Goal: Task Accomplishment & Management: Complete application form

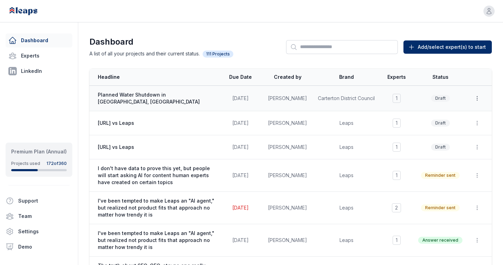
click at [475, 97] on icon "button" at bounding box center [476, 98] width 7 height 7
click at [389, 100] on td "1 [PERSON_NAME] [PERSON_NAME]" at bounding box center [396, 98] width 35 height 25
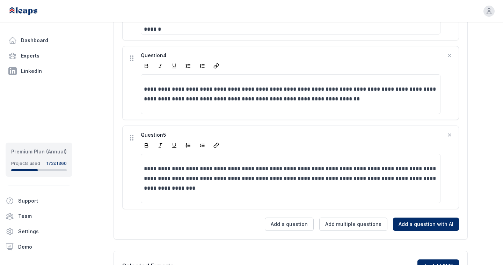
scroll to position [514, 0]
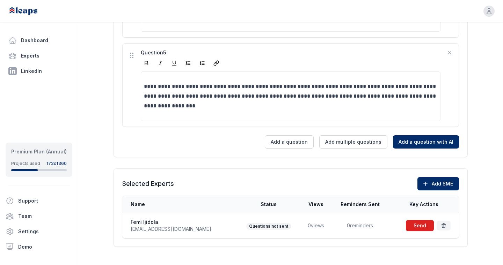
click at [418, 219] on span at bounding box center [419, 226] width 31 height 14
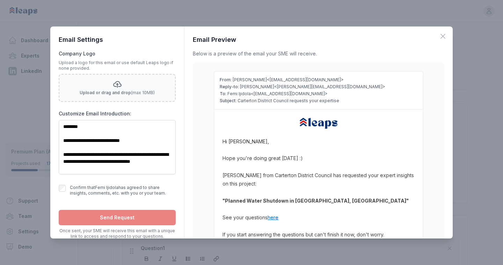
scroll to position [0, 0]
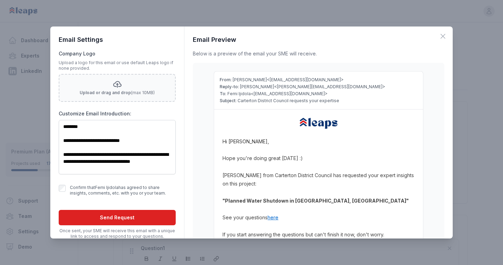
click at [108, 215] on button "Send Request" at bounding box center [117, 217] width 117 height 15
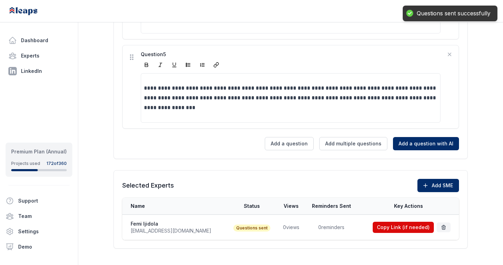
scroll to position [514, 0]
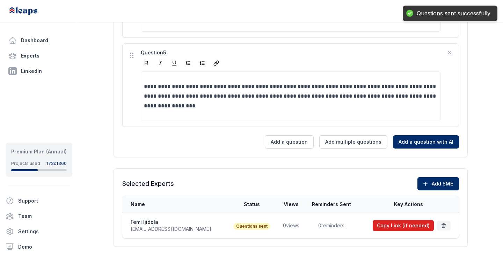
click at [397, 220] on button "Copy Link (if needed)" at bounding box center [402, 225] width 61 height 11
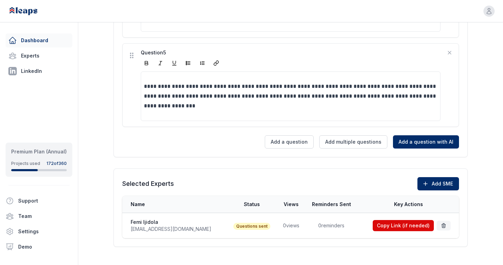
click at [45, 36] on link "Dashboard" at bounding box center [39, 41] width 67 height 14
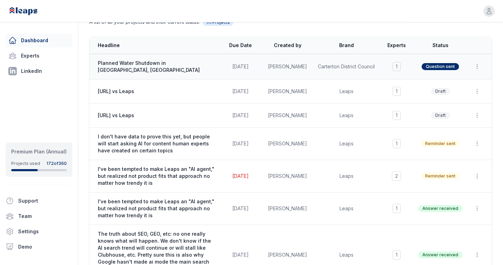
scroll to position [43, 0]
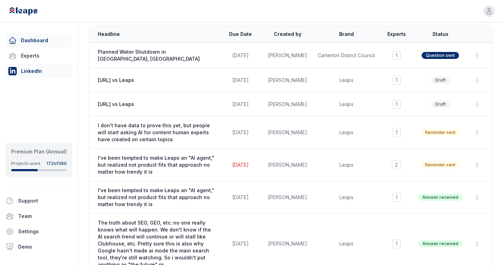
click at [40, 70] on link "LinkedIn" at bounding box center [39, 71] width 67 height 14
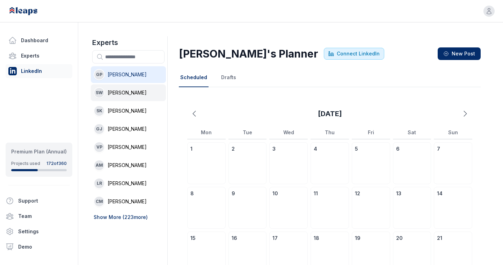
click at [130, 87] on li "SW Samantha Wilkins" at bounding box center [128, 92] width 75 height 17
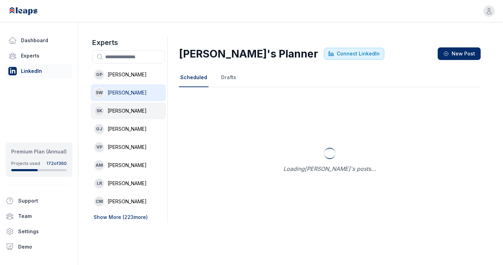
click at [121, 110] on span "Sabine Kuhn" at bounding box center [127, 111] width 39 height 7
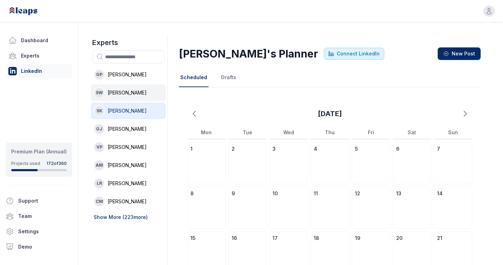
click at [120, 95] on span "Samantha Wilkins" at bounding box center [127, 92] width 39 height 7
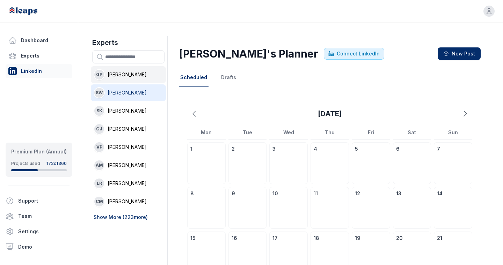
click at [126, 70] on li "GP Georgina Paul" at bounding box center [128, 74] width 75 height 17
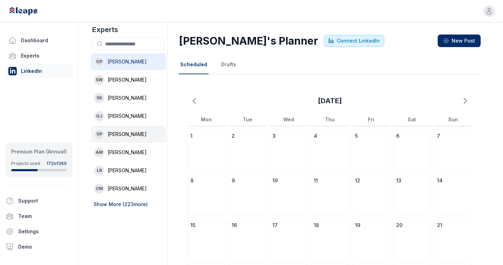
scroll to position [18, 0]
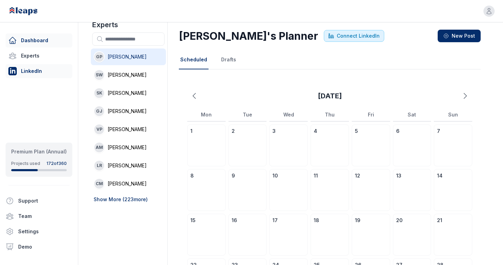
click at [36, 40] on link "Dashboard" at bounding box center [39, 41] width 67 height 14
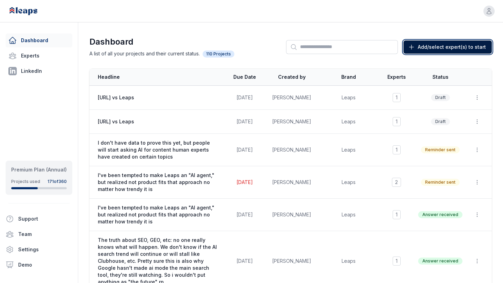
click at [431, 43] on button "Add/select expert(s) to start Start New (Add Expert)" at bounding box center [447, 46] width 88 height 13
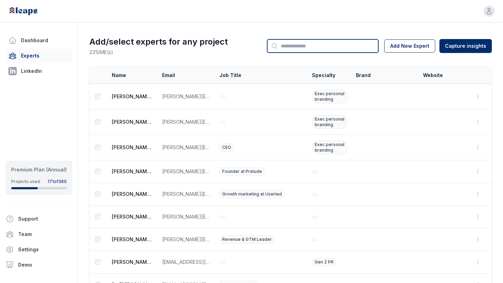
click at [300, 41] on input "Search" at bounding box center [323, 46] width 112 height 14
type input "******"
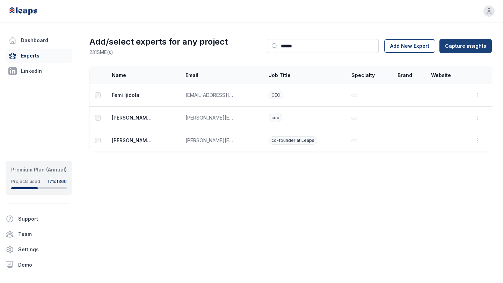
click at [448, 42] on html "Open user menu Dashboard Experts LinkedIn Premium Plan (Annual) Projects used 1…" at bounding box center [251, 141] width 503 height 283
click at [460, 62] on div "From Leaps Interview" at bounding box center [466, 61] width 61 height 11
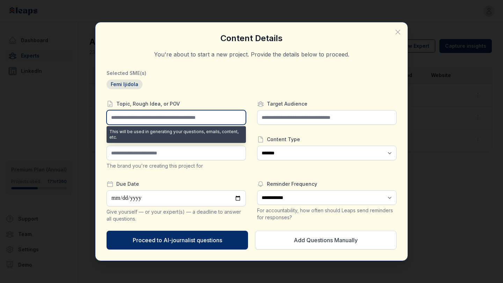
click at [180, 118] on input "text" at bounding box center [175, 117] width 139 height 15
click at [149, 118] on input "text" at bounding box center [175, 117] width 139 height 15
paste input "**********"
type input "**********"
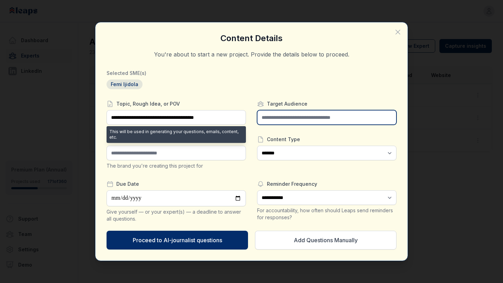
click at [328, 114] on input "text" at bounding box center [326, 117] width 139 height 15
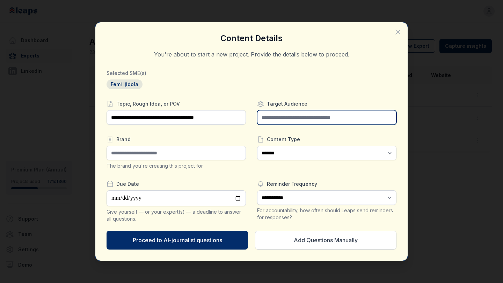
type input "*"
type input "********"
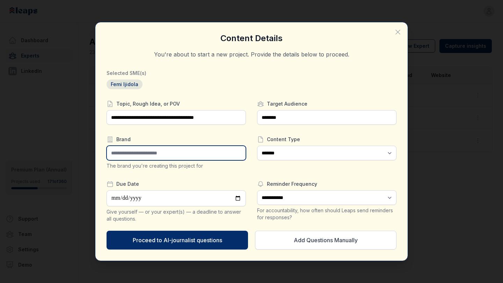
click at [221, 150] on input "text" at bounding box center [175, 153] width 139 height 15
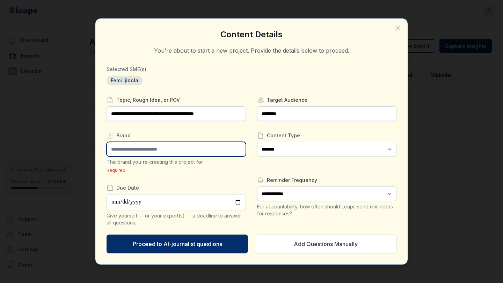
paste input "**********"
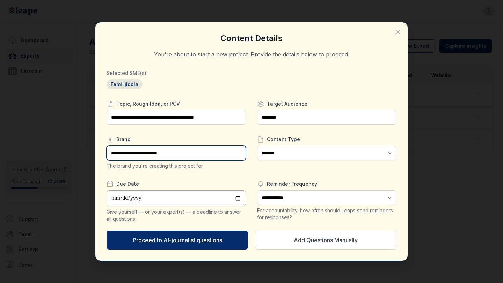
type input "**********"
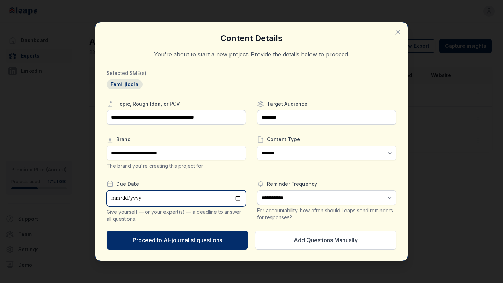
click at [168, 192] on input "date" at bounding box center [175, 199] width 139 height 16
type input "**********"
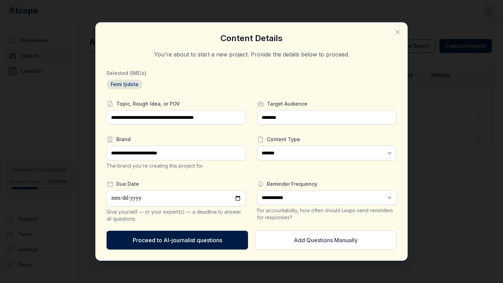
click at [213, 237] on button "Proceed to AI-journalist questions" at bounding box center [176, 240] width 141 height 19
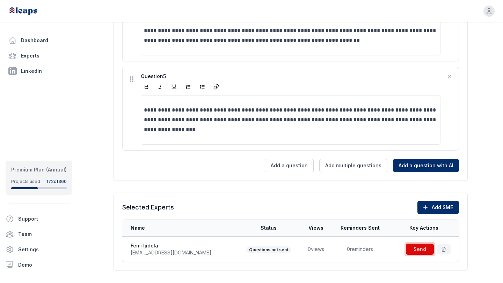
scroll to position [496, 0]
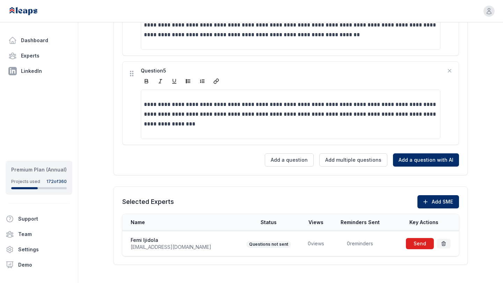
click at [413, 237] on span at bounding box center [419, 244] width 31 height 14
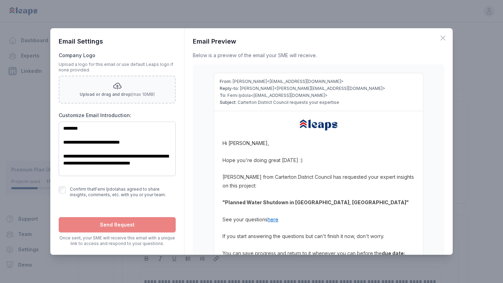
scroll to position [0, 0]
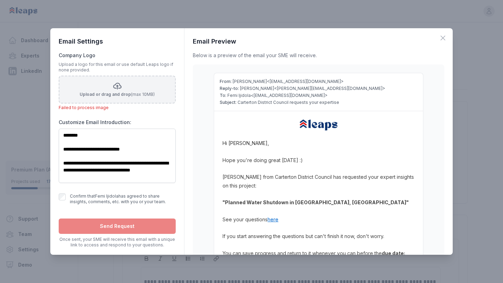
click at [111, 92] on span "Upload or drag and drop" at bounding box center [105, 94] width 51 height 5
click at [0, 0] on input "Upload or drag and drop (max 10MB)" at bounding box center [0, 0] width 0 height 0
click at [446, 37] on icon "button" at bounding box center [442, 38] width 8 height 8
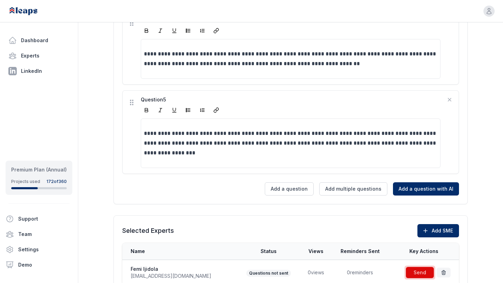
scroll to position [485, 0]
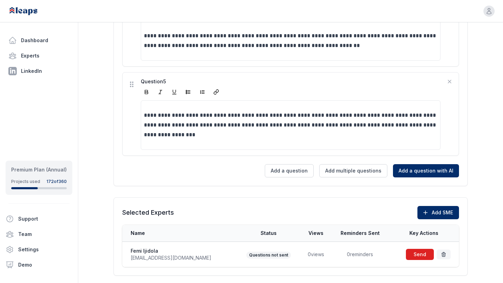
click at [417, 249] on span at bounding box center [419, 255] width 31 height 14
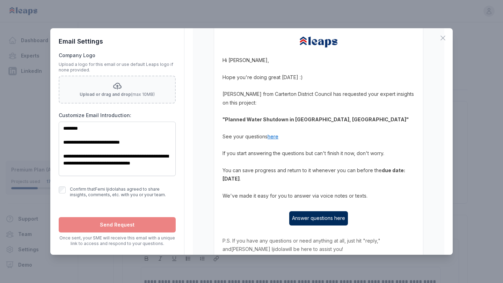
scroll to position [139, 0]
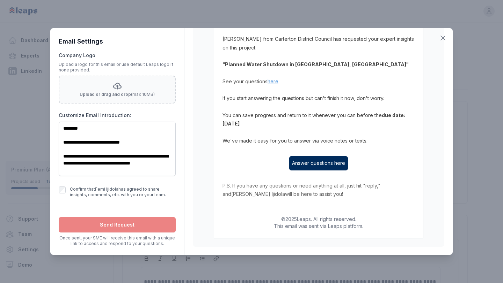
click at [441, 37] on icon "button" at bounding box center [442, 38] width 8 height 8
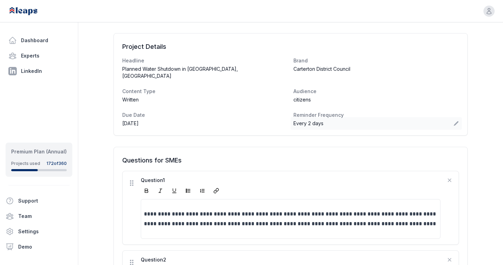
scroll to position [66, 0]
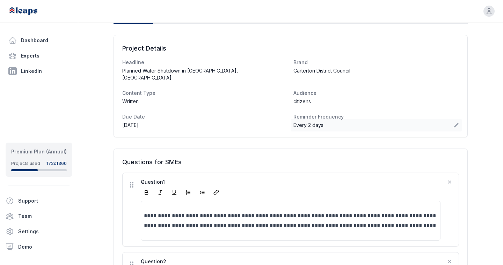
click at [320, 122] on span "Every 2 days" at bounding box center [308, 125] width 30 height 7
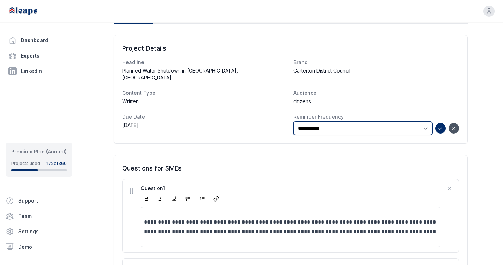
click at [321, 122] on select "***** * **** ***** * **** ***** * **** ***** ** ****" at bounding box center [362, 128] width 139 height 13
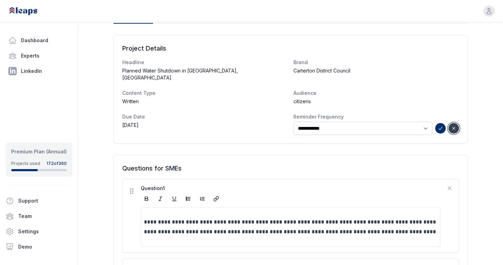
click at [456, 126] on icon "button" at bounding box center [454, 129] width 6 height 6
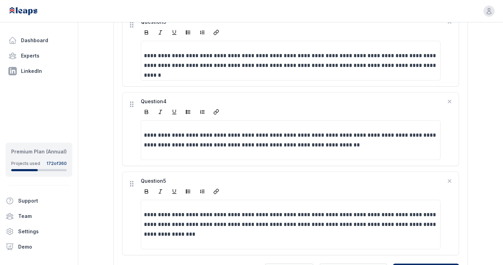
scroll to position [514, 0]
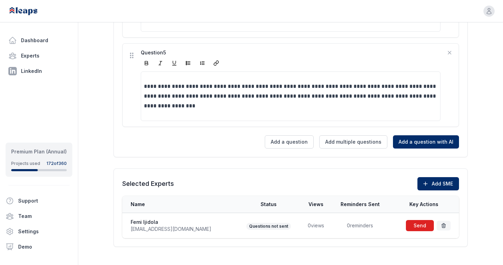
click at [414, 219] on span at bounding box center [419, 226] width 31 height 14
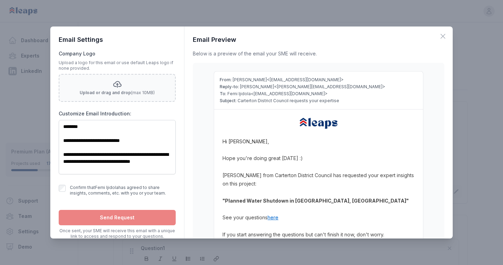
scroll to position [0, 0]
click at [444, 38] on icon "button" at bounding box center [442, 36] width 8 height 8
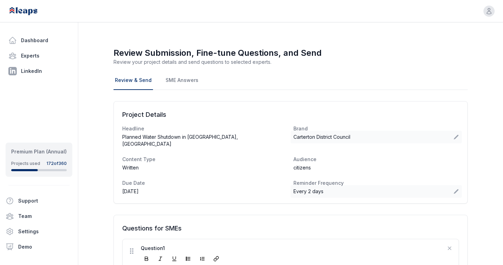
click at [311, 134] on span "Carterton District Council" at bounding box center [321, 137] width 57 height 7
click at [451, 140] on icon "button" at bounding box center [454, 141] width 6 height 6
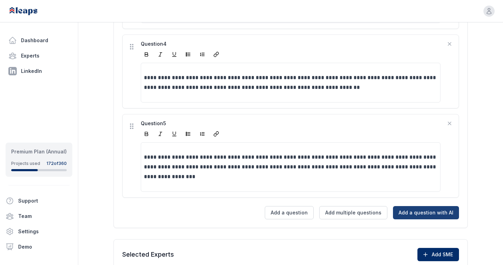
scroll to position [514, 0]
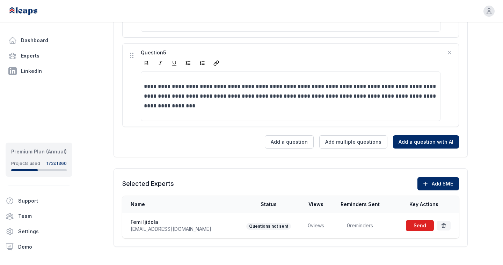
click at [413, 219] on span at bounding box center [419, 226] width 31 height 14
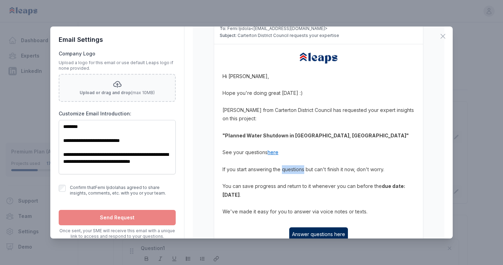
scroll to position [70, 0]
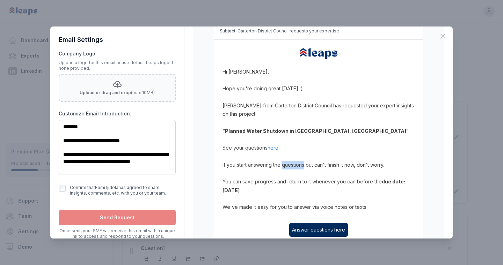
click at [271, 163] on p "If you start answering the questions but can't finish it now, don't worry." at bounding box center [318, 165] width 192 height 9
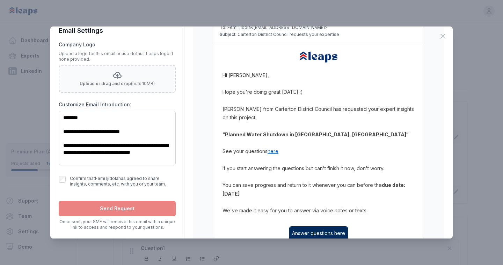
scroll to position [54, 0]
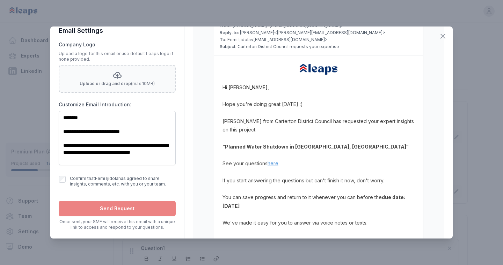
click at [445, 35] on icon "button" at bounding box center [442, 36] width 8 height 8
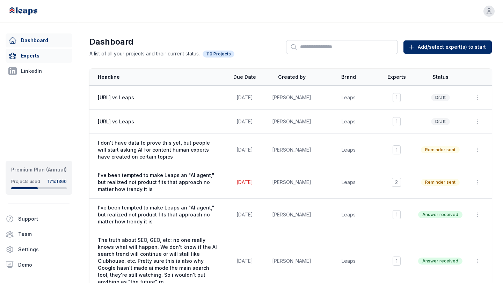
click at [25, 55] on link "Experts" at bounding box center [39, 56] width 67 height 14
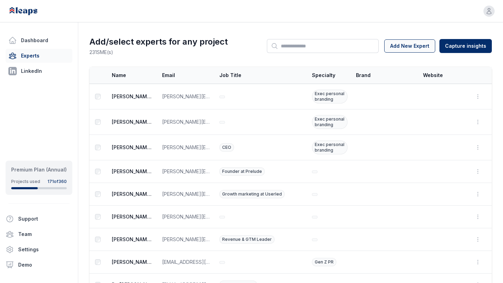
click at [420, 45] on button "Add New Expert" at bounding box center [409, 45] width 51 height 13
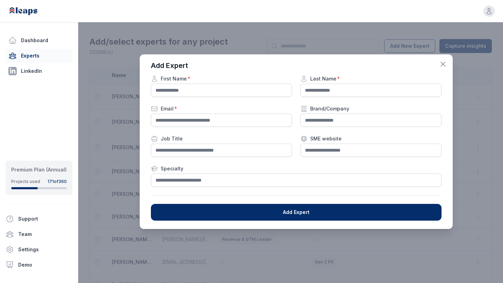
click at [446, 66] on icon "button" at bounding box center [442, 64] width 8 height 8
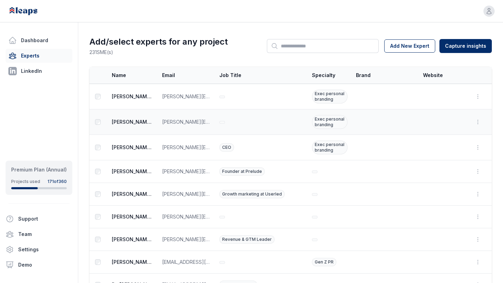
click at [96, 119] on td at bounding box center [97, 122] width 17 height 25
click at [96, 125] on td at bounding box center [97, 122] width 17 height 25
click at [467, 48] on html "Open user menu Dashboard Experts LinkedIn Premium Plan (Annual) Projects used 1…" at bounding box center [251, 141] width 503 height 283
click at [303, 43] on html "Open user menu Dashboard Experts LinkedIn Premium Plan (Annual) Projects used 1…" at bounding box center [251, 141] width 503 height 283
click at [297, 44] on input "Search" at bounding box center [323, 46] width 112 height 14
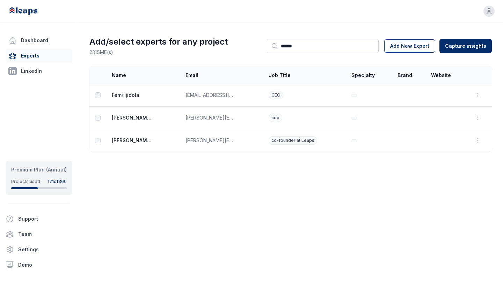
click at [360, 25] on main "Add/select experts for any project 231 SME(s) Search ****** Add New Expert Capt…" at bounding box center [251, 93] width 503 height 143
click at [306, 51] on input "******" at bounding box center [323, 46] width 112 height 14
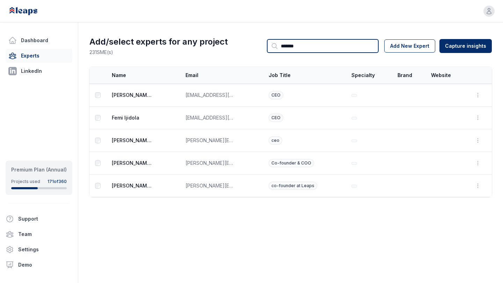
type input "*******"
click at [277, 22] on div "Open user menu" at bounding box center [251, 11] width 503 height 22
click at [477, 94] on icon "button" at bounding box center [477, 95] width 7 height 7
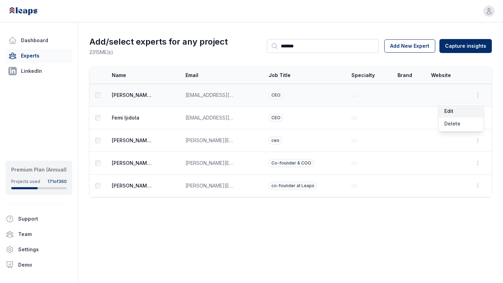
click at [452, 111] on button "Edit" at bounding box center [460, 111] width 45 height 13
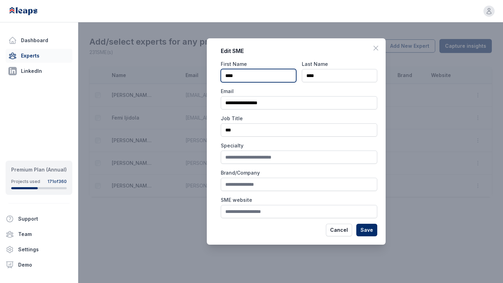
click at [264, 76] on input "****" at bounding box center [258, 75] width 75 height 13
type input "***"
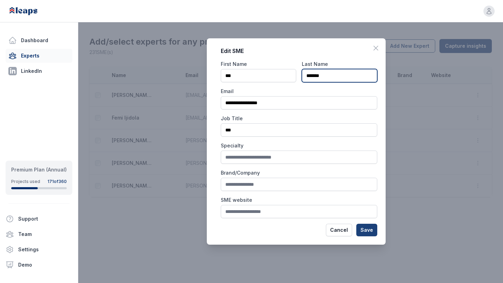
type input "*******"
click at [368, 233] on button "Save" at bounding box center [366, 230] width 21 height 13
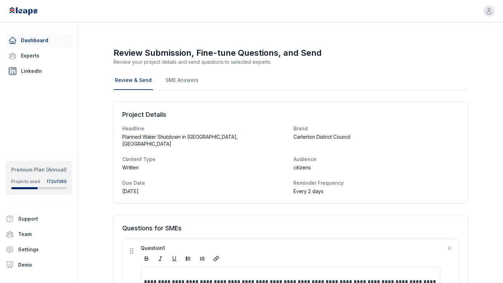
click at [16, 44] on icon at bounding box center [12, 40] width 8 height 8
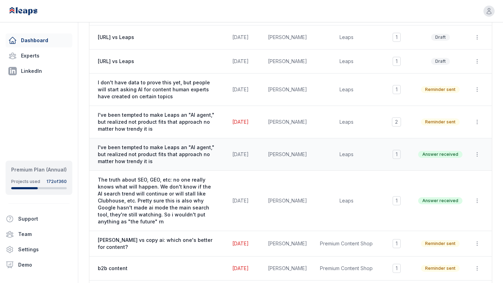
scroll to position [118, 0]
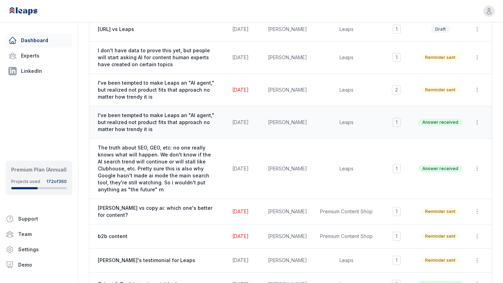
click at [188, 120] on span "I've been tempted to make Leaps an "AI agent," but realized not product fits th…" at bounding box center [156, 122] width 117 height 21
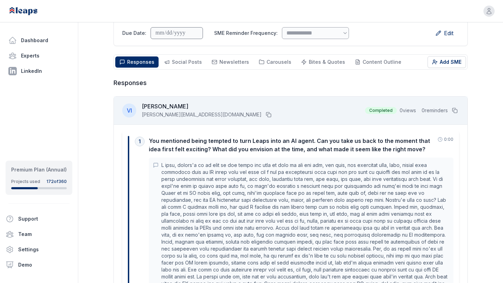
scroll to position [28, 0]
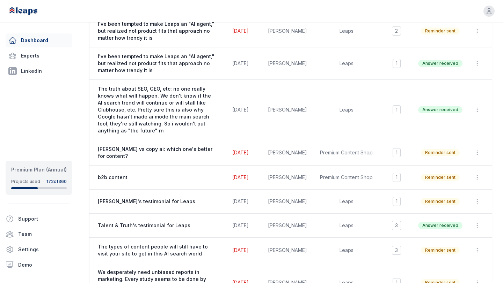
scroll to position [179, 0]
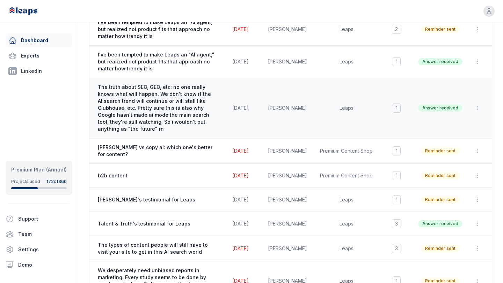
click at [201, 123] on span "The truth about SEO, GEO, etc: no one really knows what will happen. We don't k…" at bounding box center [156, 108] width 117 height 49
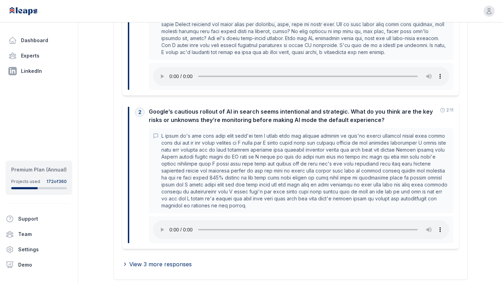
scroll to position [448, 0]
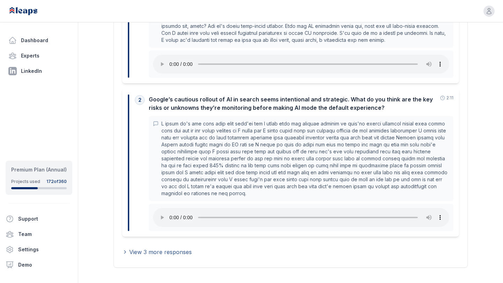
click at [147, 248] on span "View 3 more responses" at bounding box center [160, 252] width 62 height 8
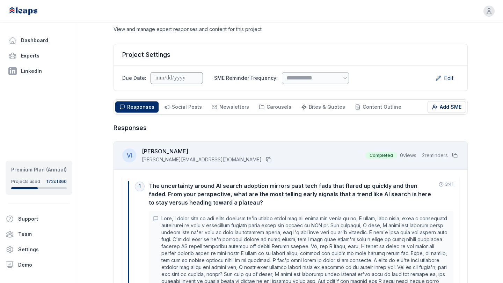
scroll to position [0, 0]
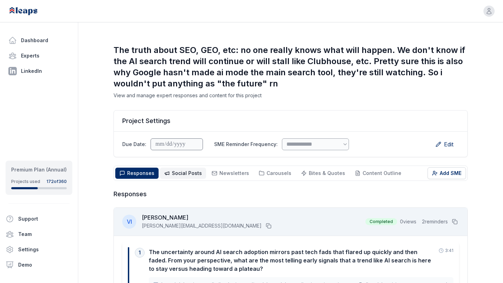
click at [183, 175] on span "Social Posts" at bounding box center [187, 173] width 30 height 6
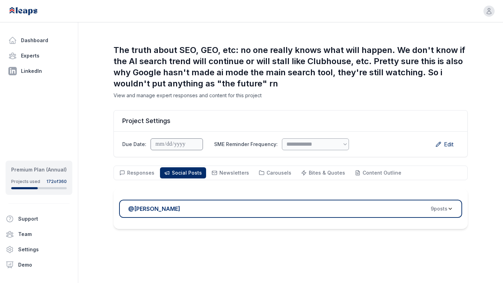
click at [236, 211] on div "@ Victor Ijidola 9 post s" at bounding box center [287, 209] width 319 height 8
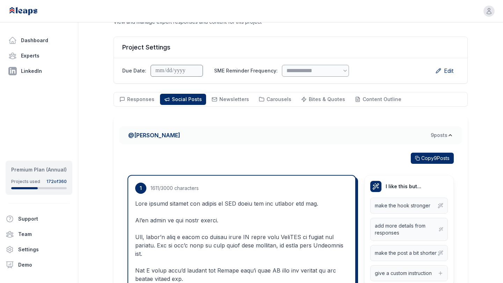
scroll to position [72, 0]
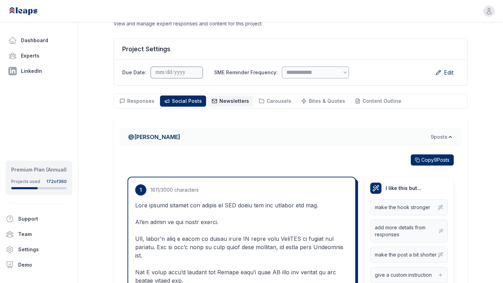
click at [236, 106] on button "Newsletters Newsletters" at bounding box center [230, 101] width 46 height 11
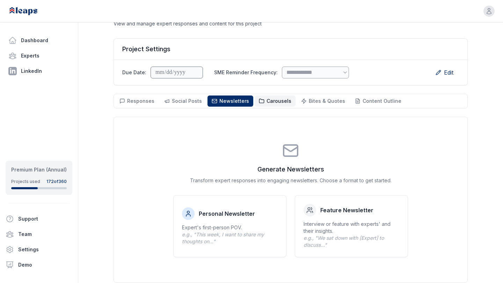
click at [270, 103] on span "Carousels" at bounding box center [278, 101] width 25 height 6
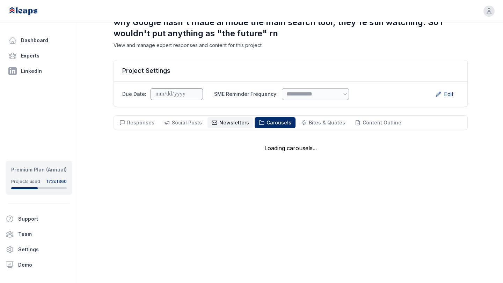
click at [224, 120] on span "Newsletters" at bounding box center [234, 123] width 30 height 6
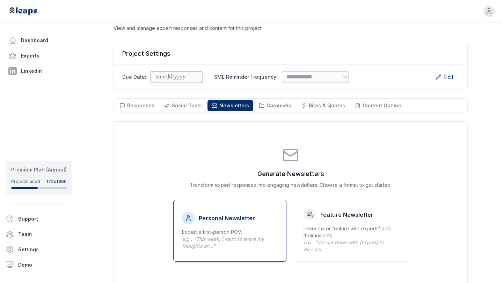
scroll to position [68, 0]
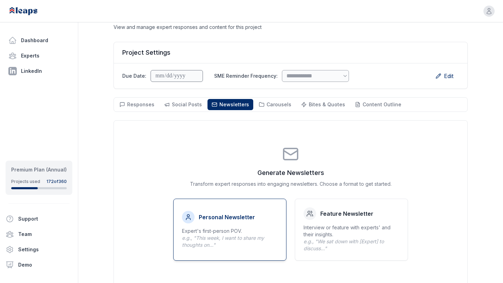
click at [220, 219] on h4 "Personal Newsletter" at bounding box center [227, 217] width 56 height 8
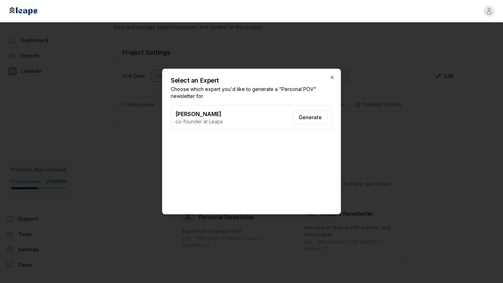
click at [319, 113] on button "Generate" at bounding box center [310, 118] width 35 height 14
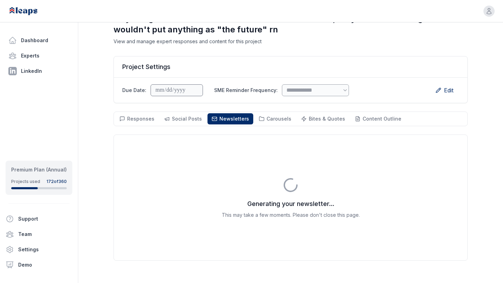
scroll to position [54, 0]
click at [274, 117] on span "Carousels" at bounding box center [278, 119] width 25 height 6
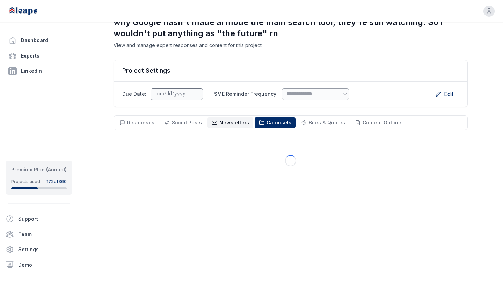
click at [230, 121] on span "Newsletters" at bounding box center [234, 123] width 30 height 6
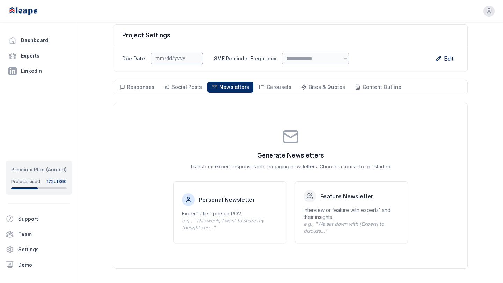
scroll to position [94, 0]
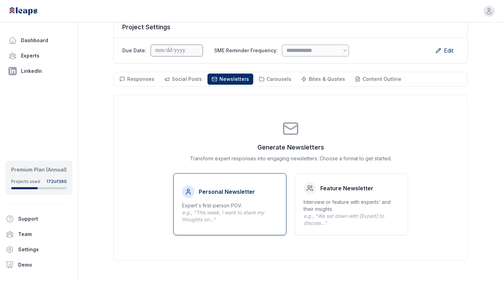
click at [225, 190] on h4 "Personal Newsletter" at bounding box center [227, 192] width 56 height 8
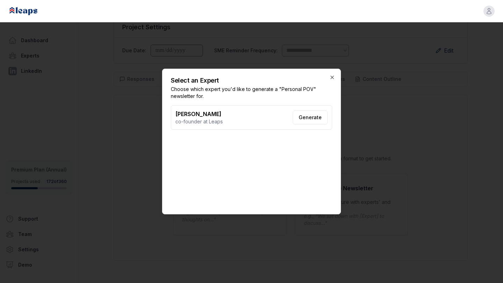
click at [309, 119] on button "Generate" at bounding box center [310, 118] width 35 height 14
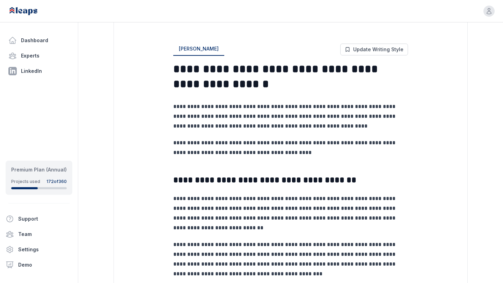
scroll to position [193, 0]
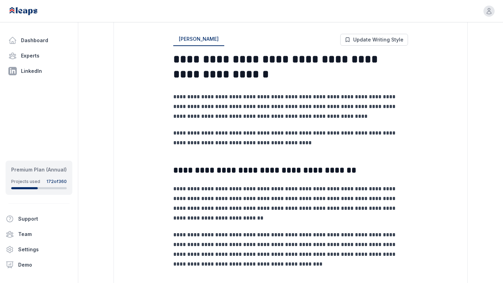
click at [387, 96] on p "**********" at bounding box center [290, 106] width 235 height 29
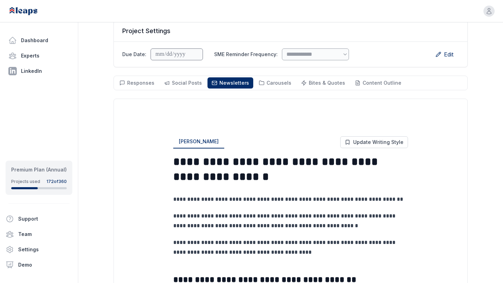
scroll to position [75, 0]
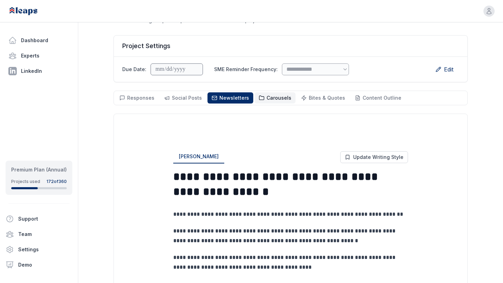
click at [274, 93] on button "Carousels Carousels" at bounding box center [275, 98] width 41 height 11
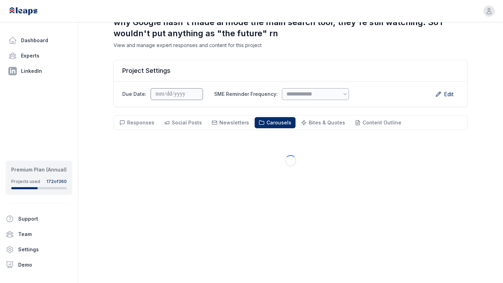
scroll to position [50, 0]
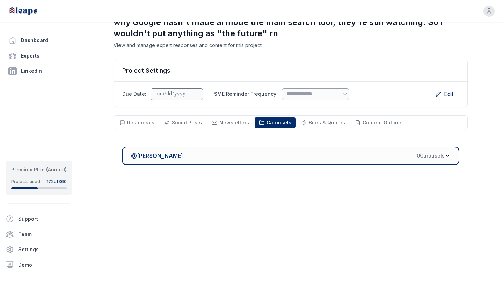
click at [294, 158] on div "@ Victor Ijidola 0 Carousel s" at bounding box center [288, 156] width 314 height 8
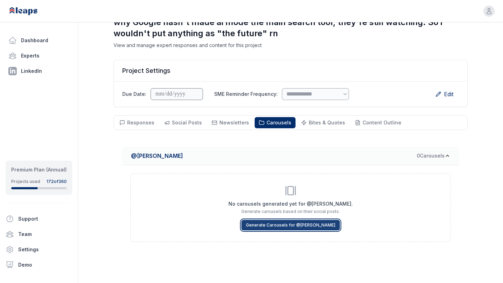
click at [288, 226] on button "Generate Carousels for @ Victor Ijidola" at bounding box center [290, 225] width 98 height 10
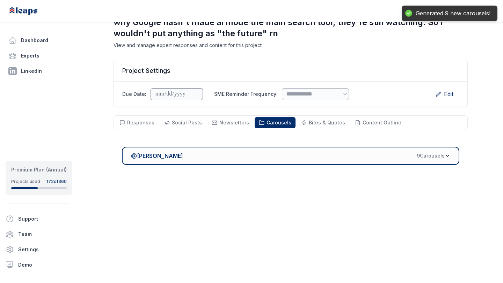
click at [289, 155] on div "@ Victor Ijidola 9 Carousel s" at bounding box center [288, 156] width 314 height 8
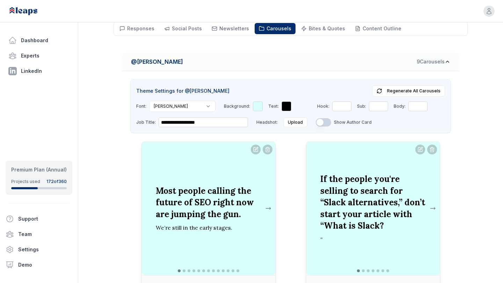
scroll to position [141, 0]
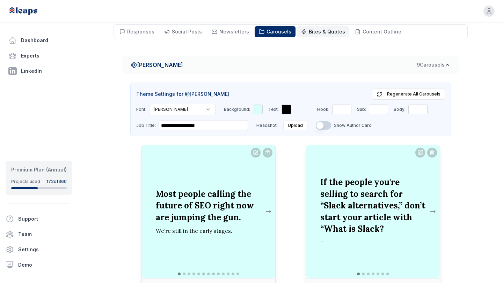
click at [309, 35] on span "Bites & Quotes Bites & Quotes" at bounding box center [327, 31] width 36 height 7
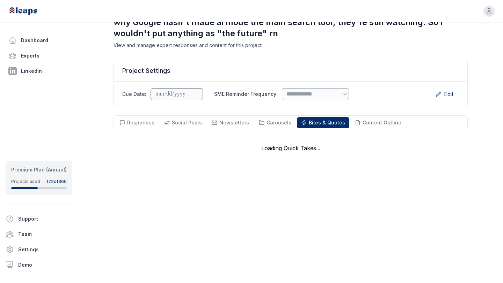
scroll to position [50, 0]
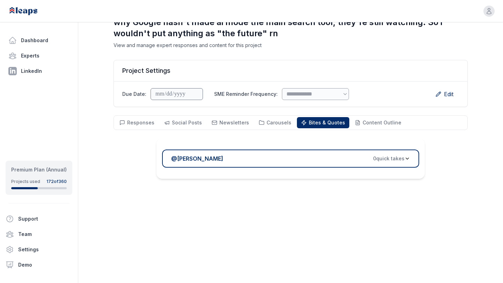
click at [280, 159] on div "@ Victor Ijidola 0 quick take s" at bounding box center [287, 159] width 233 height 8
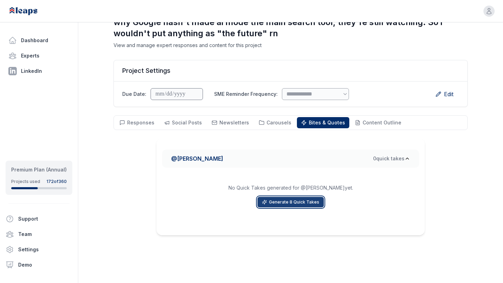
click at [278, 207] on button "Generate 8 Quick Takes" at bounding box center [290, 202] width 66 height 10
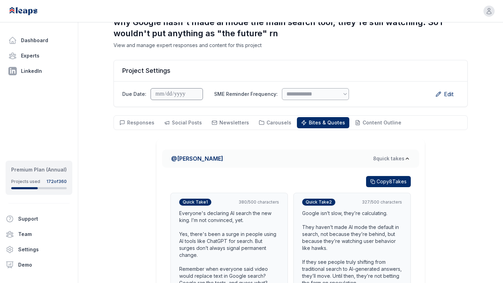
click at [362, 117] on div "Responses Responses Social Posts Social Newsletters Newsletters Carousels Carou…" at bounding box center [290, 123] width 354 height 15
click at [365, 124] on span "Content Outline" at bounding box center [381, 123] width 39 height 6
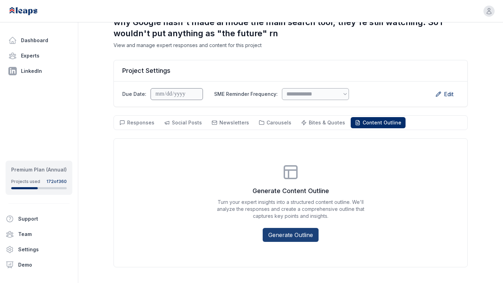
click at [283, 238] on button "Generate Outline" at bounding box center [291, 235] width 56 height 14
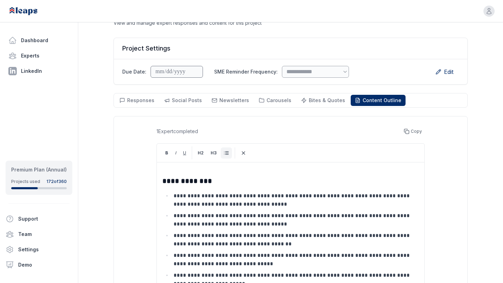
scroll to position [0, 0]
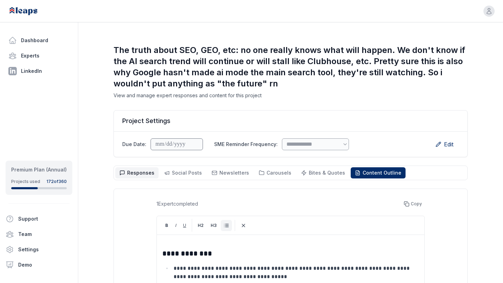
click at [134, 176] on span "Responses Responses" at bounding box center [140, 173] width 27 height 7
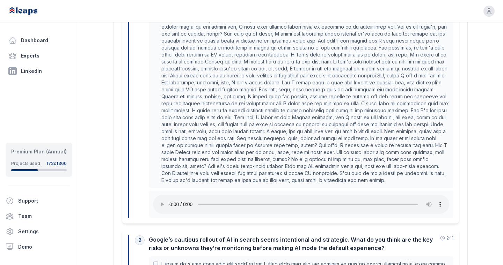
scroll to position [320, 0]
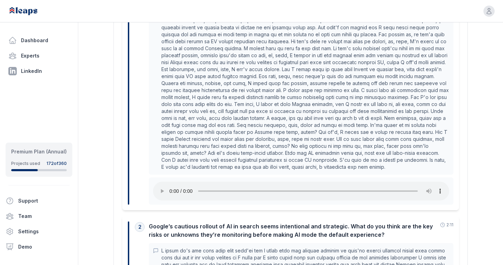
click at [455, 131] on div "1 The uncertainty around AI search adoption mirrors past tech fads that flared …" at bounding box center [290, 65] width 337 height 289
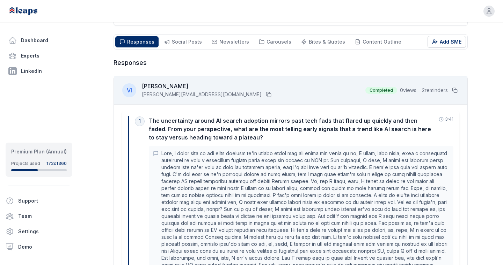
scroll to position [126, 0]
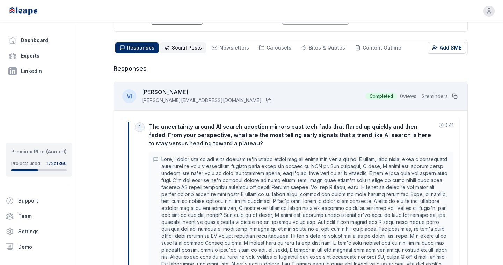
click at [177, 46] on span "Social Posts" at bounding box center [187, 48] width 30 height 6
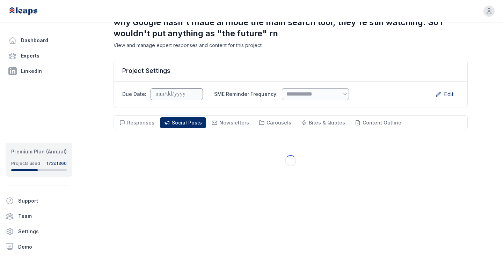
scroll to position [50, 0]
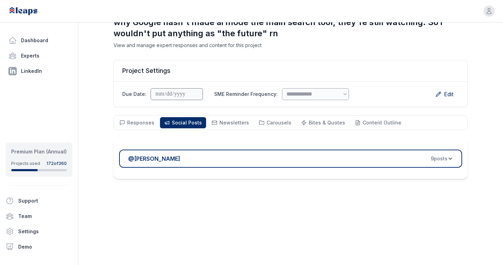
click at [224, 163] on div "@ Victor Ijidola 9 post s" at bounding box center [287, 159] width 319 height 8
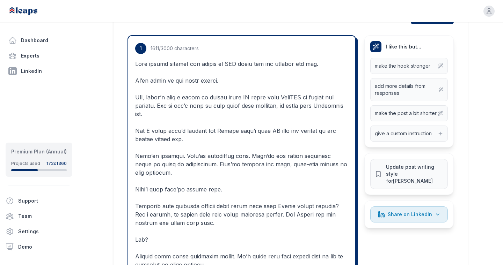
scroll to position [207, 0]
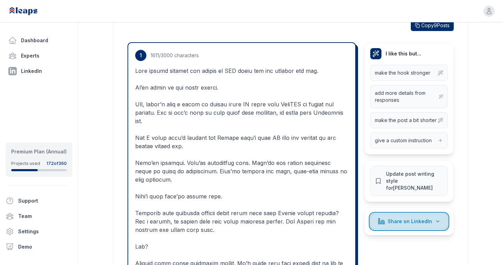
click at [394, 218] on span "Share on LinkedIn" at bounding box center [410, 221] width 44 height 7
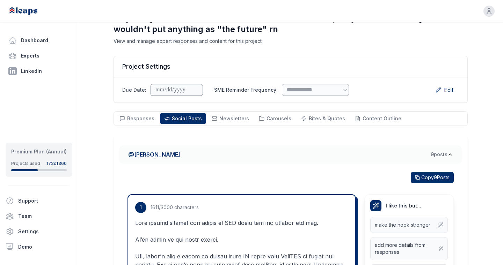
scroll to position [45, 0]
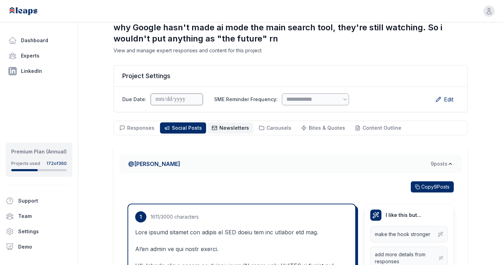
click at [235, 130] on span "Newsletters" at bounding box center [234, 128] width 30 height 6
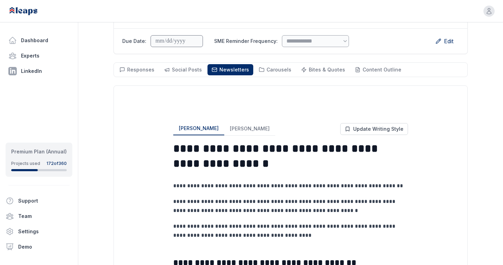
scroll to position [100, 0]
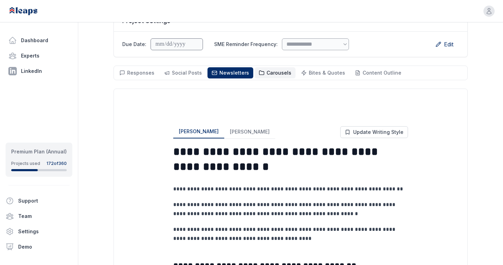
click at [268, 75] on span "Carousels" at bounding box center [278, 73] width 25 height 6
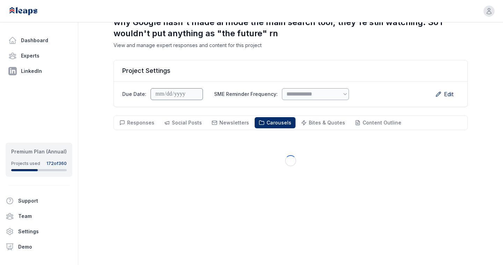
scroll to position [50, 0]
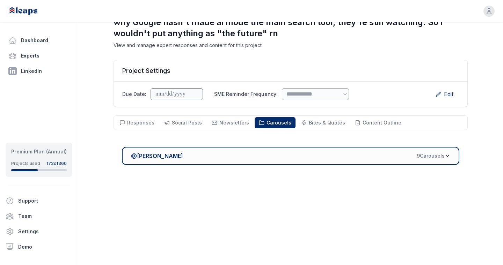
click at [266, 156] on div "@ Victor Ijidola 9 Carousel s" at bounding box center [288, 156] width 314 height 8
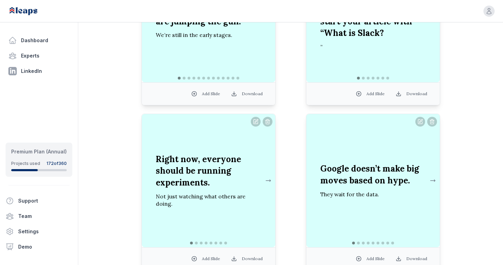
scroll to position [276, 0]
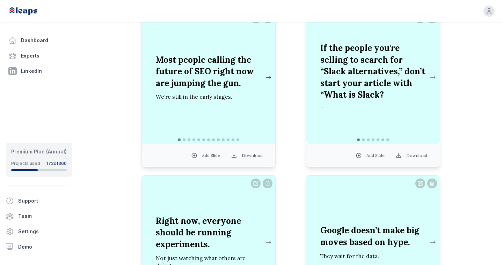
click at [267, 79] on button at bounding box center [268, 78] width 8 height 14
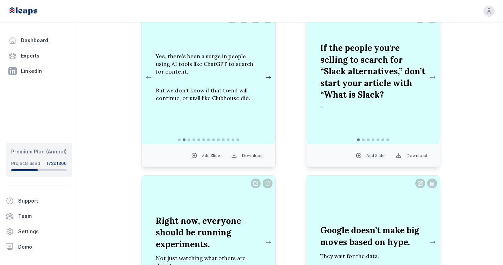
click at [267, 79] on button at bounding box center [268, 78] width 8 height 14
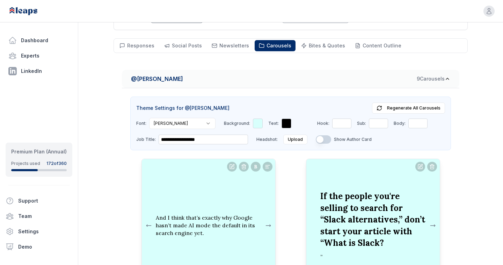
scroll to position [111, 0]
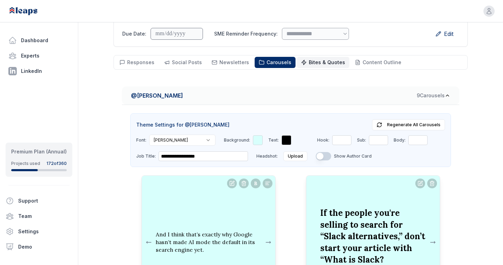
click at [315, 63] on span "Bites & Quotes" at bounding box center [327, 62] width 36 height 6
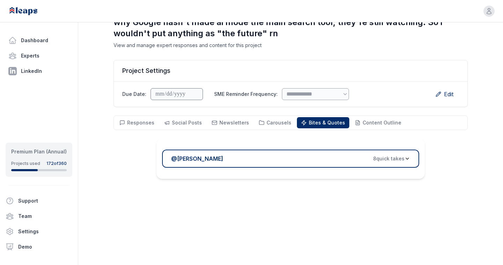
click at [236, 157] on div "@ Victor Ijidola 8 quick take s" at bounding box center [287, 159] width 233 height 8
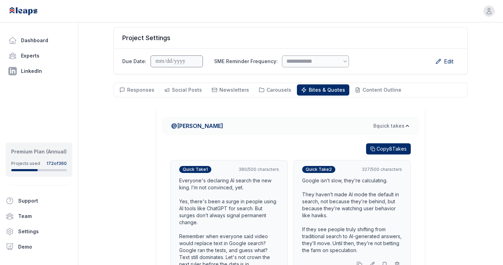
scroll to position [77, 0]
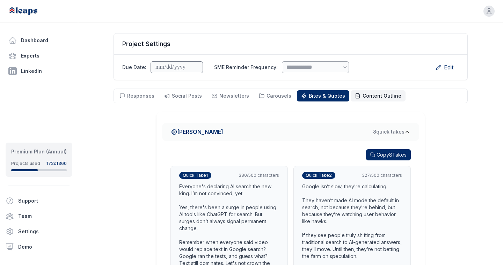
click at [367, 97] on span "Content Outline" at bounding box center [381, 96] width 39 height 6
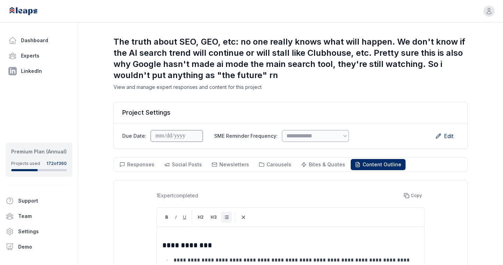
scroll to position [0, 0]
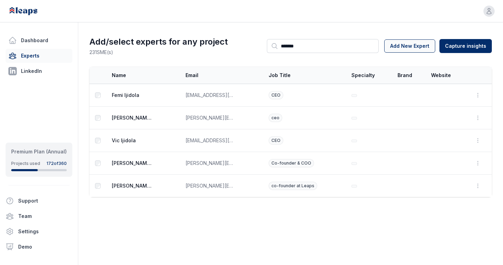
click at [418, 46] on button "Add New Expert" at bounding box center [409, 45] width 51 height 13
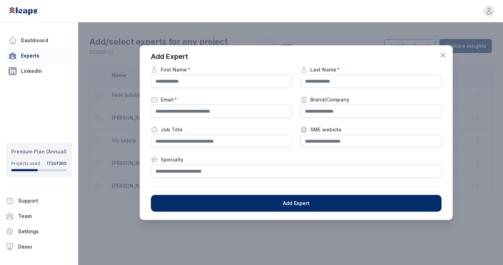
click at [442, 56] on icon "button" at bounding box center [443, 55] width 4 height 4
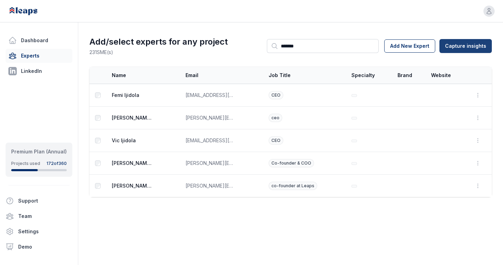
click at [465, 47] on html "Open user menu Dashboard Experts LinkedIn Premium Plan (Annual) Projects used 1…" at bounding box center [251, 132] width 503 height 265
click at [456, 62] on div "From Leaps Interview" at bounding box center [466, 61] width 61 height 11
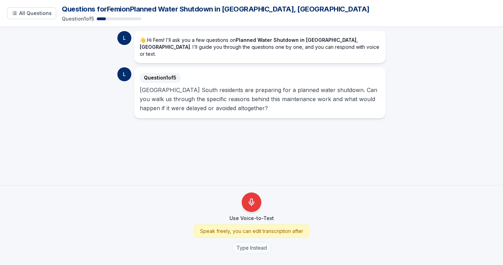
click at [252, 252] on button "Type Instead" at bounding box center [251, 248] width 39 height 12
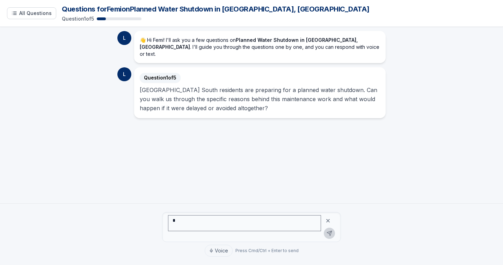
click at [327, 221] on icon at bounding box center [327, 221] width 3 height 3
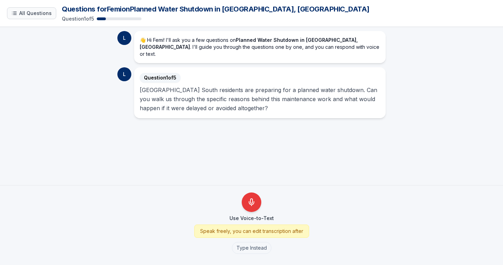
click at [32, 14] on span "All Questions" at bounding box center [35, 13] width 32 height 7
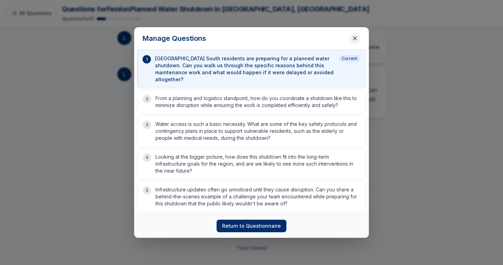
click at [354, 44] on button "Close questions modal" at bounding box center [354, 38] width 11 height 11
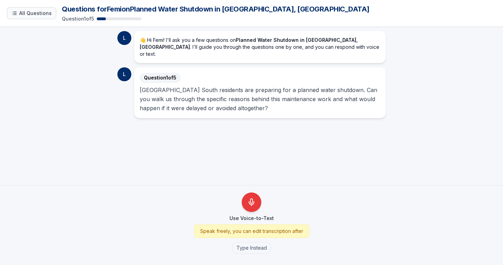
click at [42, 10] on span "All Questions" at bounding box center [35, 13] width 32 height 7
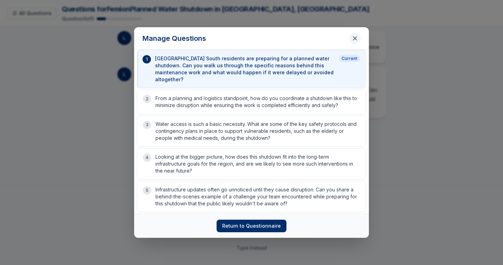
click at [356, 39] on icon "Close questions modal" at bounding box center [354, 38] width 7 height 7
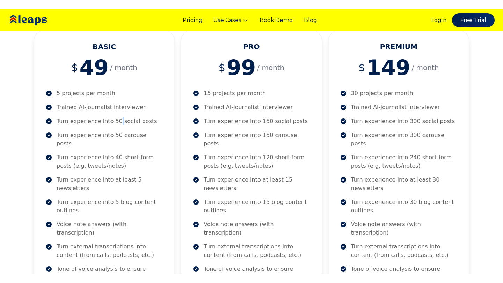
scroll to position [125, 0]
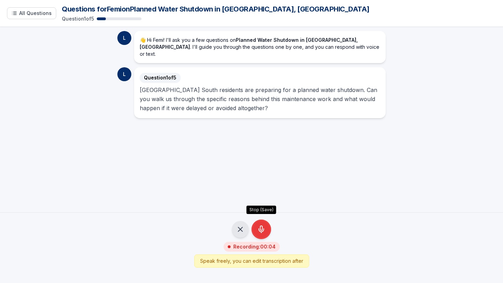
click at [260, 228] on icon "Stop Recording - Save Audio" at bounding box center [261, 228] width 2 height 5
